Goal: Information Seeking & Learning: Learn about a topic

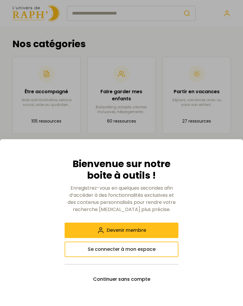
click at [98, 280] on span "Continuer sans compte" at bounding box center [121, 279] width 57 height 7
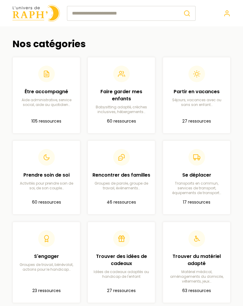
click at [41, 100] on p "Aide administrative, service social, aide au quotidien…" at bounding box center [47, 102] width 58 height 9
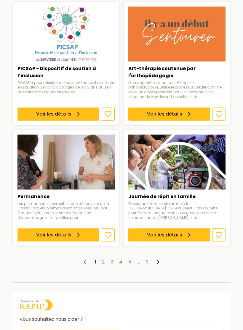
scroll to position [659, 0]
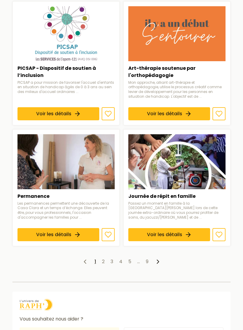
click at [102, 258] on link "2" at bounding box center [103, 261] width 3 height 7
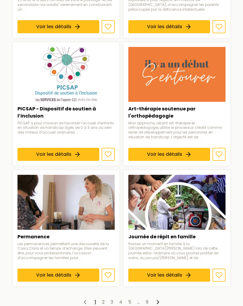
scroll to position [616, 0]
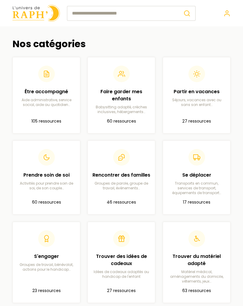
click at [189, 91] on h2 "Partir en vacances" at bounding box center [197, 91] width 58 height 7
click at [191, 189] on p "Transports en commun, services de transport, équipements de transport…" at bounding box center [197, 188] width 58 height 14
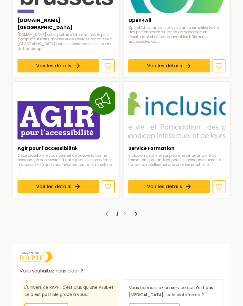
scroll to position [704, 0]
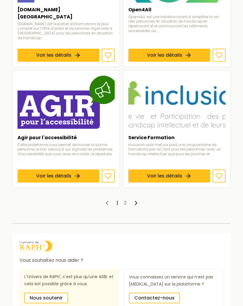
click at [8, 233] on div "Vous souhaitez nous aider ? L'Univers de RAPH', c'est plus qu’une ASBL et cela …" at bounding box center [122, 274] width 228 height 82
click at [139, 169] on link "Voir les détails" at bounding box center [169, 175] width 82 height 13
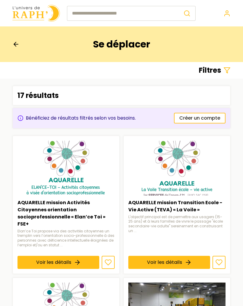
scroll to position [704, 0]
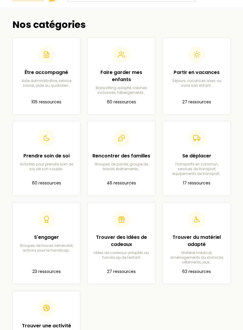
scroll to position [19, 0]
click at [191, 239] on h2 "Trouver du matériel adapté" at bounding box center [197, 241] width 58 height 14
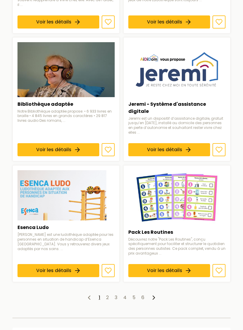
scroll to position [571, 0]
click at [105, 294] on ul "1 2 3 4 5 6" at bounding box center [121, 297] width 218 height 7
click at [107, 294] on link "2" at bounding box center [107, 297] width 3 height 7
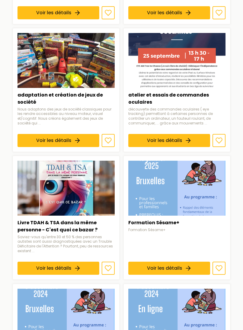
scroll to position [469, 0]
